Goal: Information Seeking & Learning: Understand process/instructions

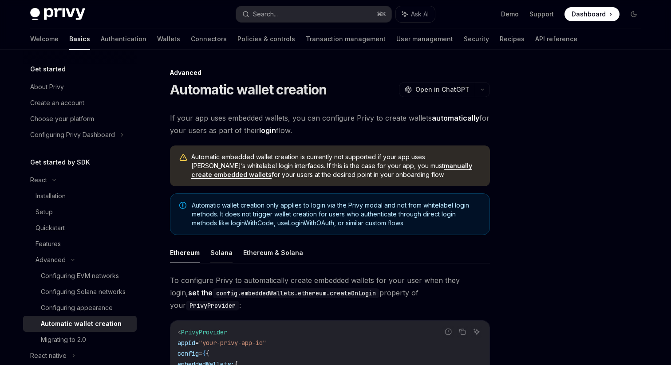
scroll to position [118, 0]
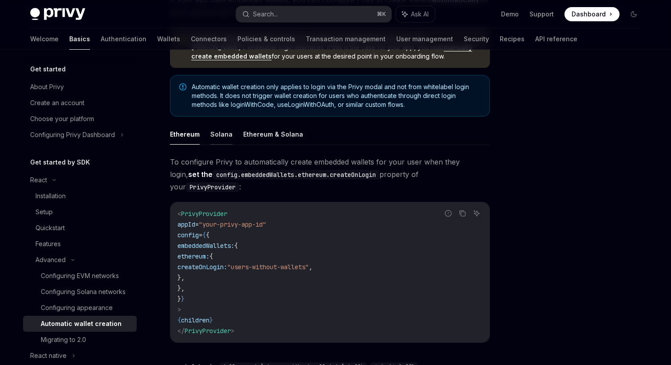
click at [211, 134] on button "Solana" at bounding box center [221, 134] width 22 height 21
type textarea "*"
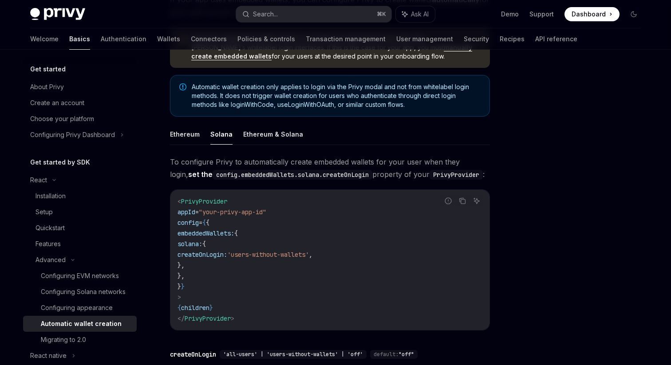
click at [227, 256] on span "createOnLogin:" at bounding box center [202, 255] width 50 height 8
click at [309, 256] on span "'users-without-wallets'" at bounding box center [268, 255] width 82 height 8
click at [309, 253] on span "'users-without-wallets'" at bounding box center [268, 255] width 82 height 8
click at [309, 252] on span "'users-without-wallets'" at bounding box center [268, 255] width 82 height 8
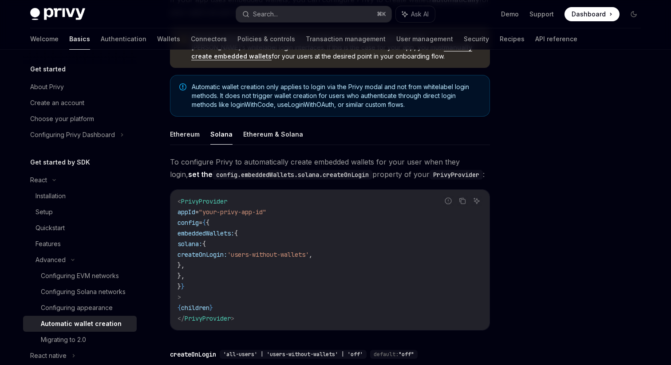
click at [227, 254] on span "createOnLogin:" at bounding box center [202, 255] width 50 height 8
click at [234, 235] on span "embeddedWallets:" at bounding box center [205, 233] width 57 height 8
click at [207, 202] on span "PrivyProvider" at bounding box center [204, 201] width 46 height 8
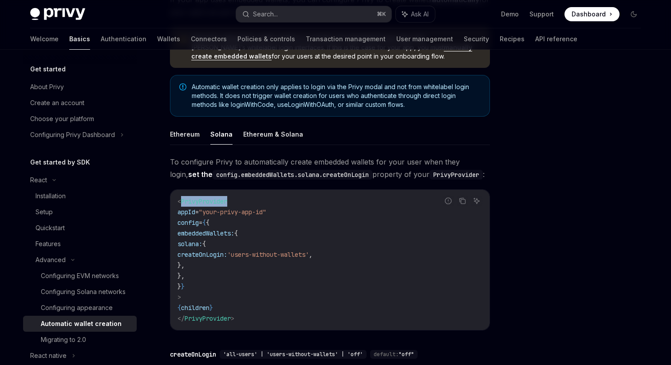
copy span "PrivyProvider"
click at [330, 162] on span "To configure Privy to automatically create embedded wallets for your user when …" at bounding box center [330, 168] width 320 height 25
click at [311, 216] on code "< PrivyProvider appId = "your-privy-app-id" config = { { embeddedWallets: { sol…" at bounding box center [329, 260] width 305 height 128
click at [202, 221] on span "=" at bounding box center [201, 223] width 4 height 8
click at [231, 212] on span ""your-privy-app-id"" at bounding box center [232, 212] width 67 height 8
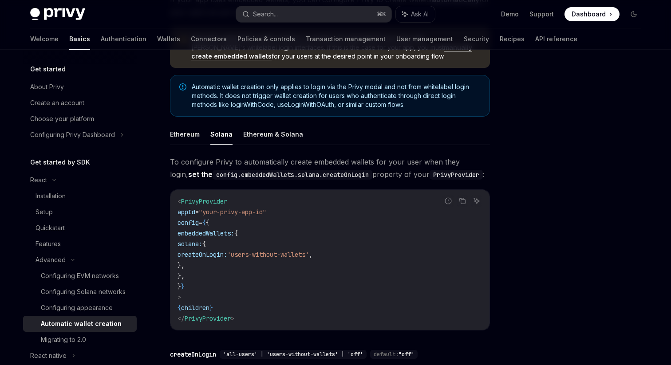
click at [199, 225] on span "config" at bounding box center [187, 223] width 21 height 8
click at [267, 246] on code "< PrivyProvider appId = "your-privy-app-id" config = { { embeddedWallets: { sol…" at bounding box center [329, 260] width 305 height 128
click at [195, 211] on span "appId" at bounding box center [186, 212] width 18 height 8
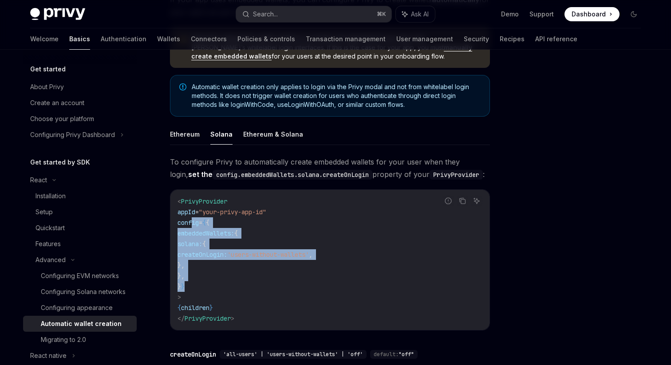
drag, startPoint x: 204, startPoint y: 286, endPoint x: 191, endPoint y: 226, distance: 61.3
click at [191, 226] on code "< PrivyProvider appId = "your-privy-app-id" config = { { embeddedWallets: { sol…" at bounding box center [329, 260] width 305 height 128
copy code "config = { { embeddedWallets: { solana: { createOnLogin: 'users-without-wallets…"
click at [560, 196] on div at bounding box center [580, 216] width 135 height 298
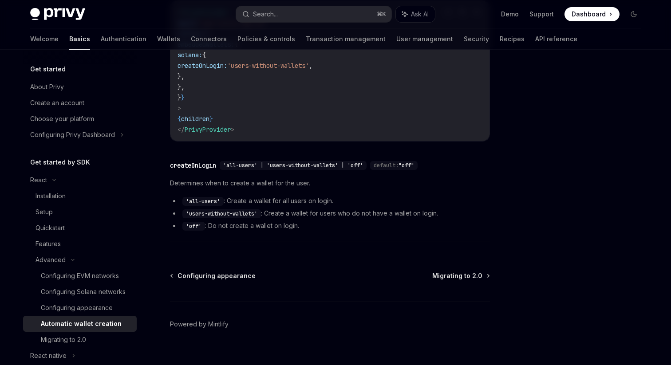
scroll to position [321, 0]
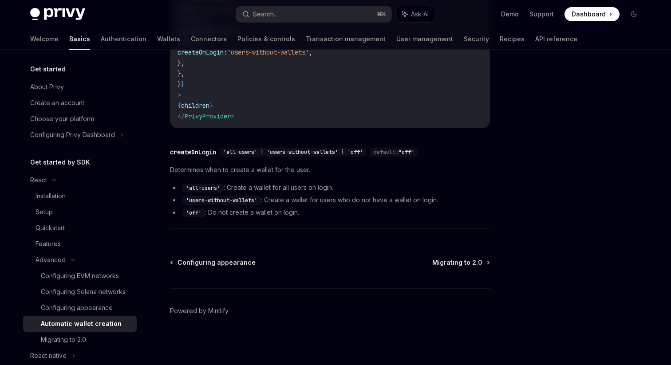
click at [355, 200] on li "'users-without-wallets' : Create a wallet for users who do not have a wallet on…" at bounding box center [330, 200] width 320 height 11
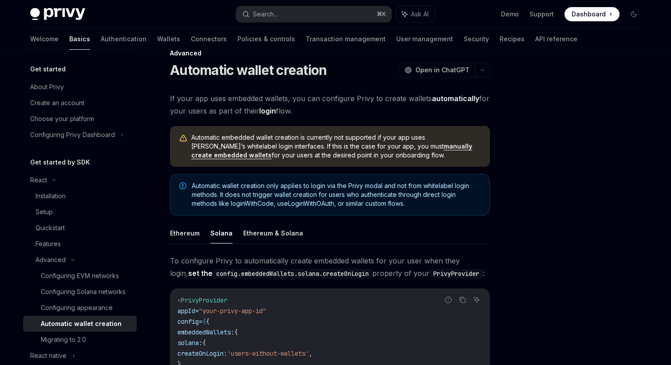
scroll to position [0, 0]
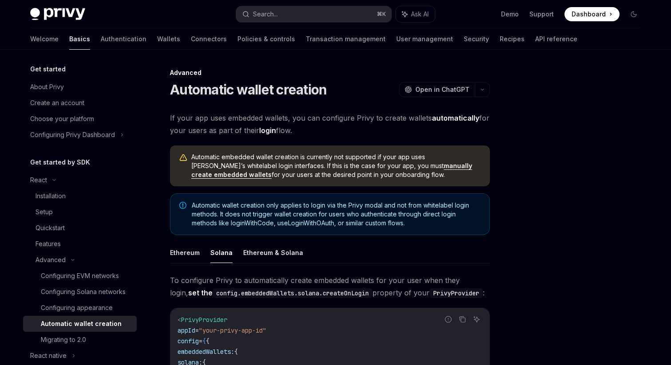
click at [594, 232] on div at bounding box center [580, 216] width 135 height 298
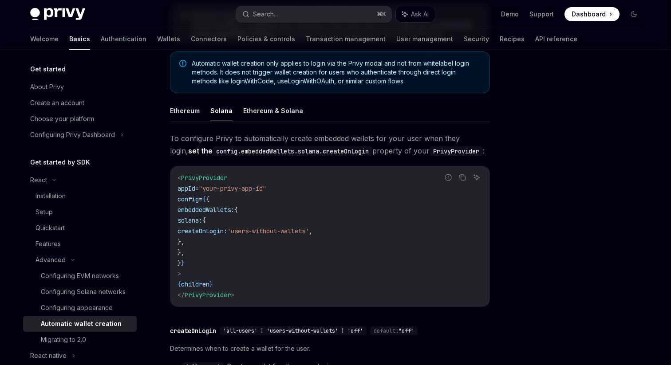
scroll to position [145, 0]
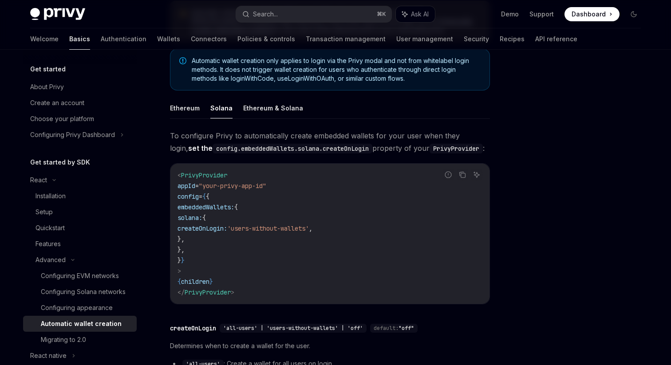
click at [343, 221] on code "< PrivyProvider appId = "your-privy-app-id" config = { { embeddedWallets: { sol…" at bounding box center [329, 234] width 305 height 128
